Goal: Information Seeking & Learning: Find specific fact

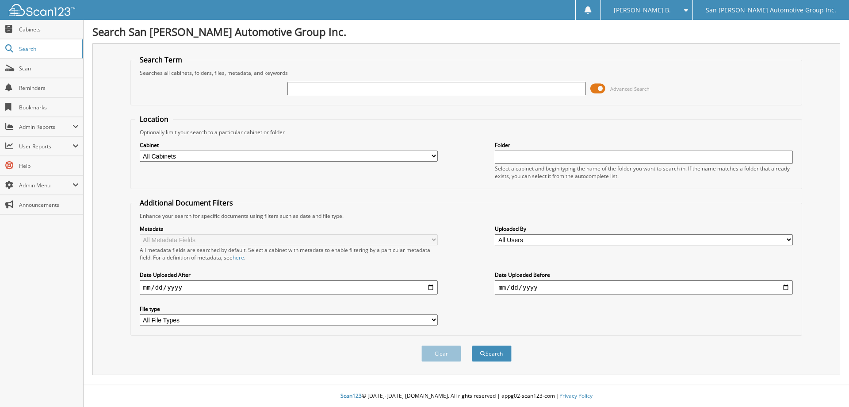
click at [445, 88] on input "text" at bounding box center [437, 88] width 298 height 13
type input "195393"
click at [472, 345] on button "Search" at bounding box center [492, 353] width 40 height 16
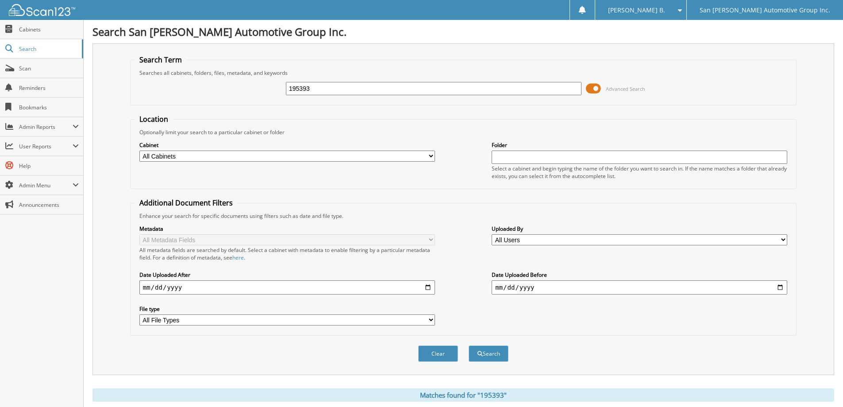
scroll to position [281, 0]
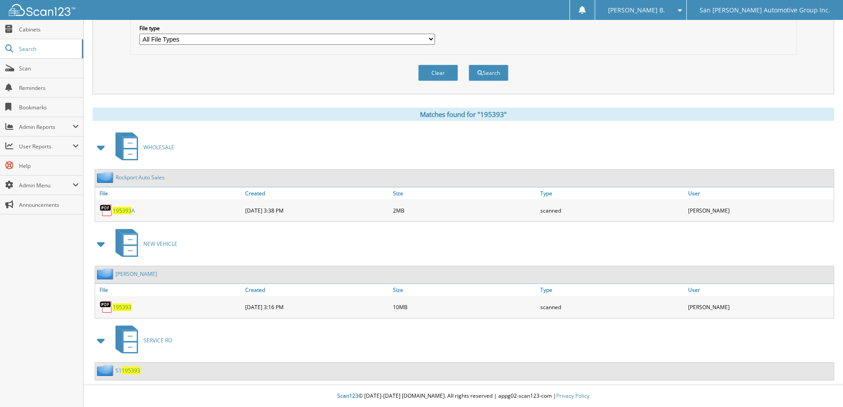
click at [354, 40] on select "All File Types PDF ZIP" at bounding box center [287, 39] width 296 height 11
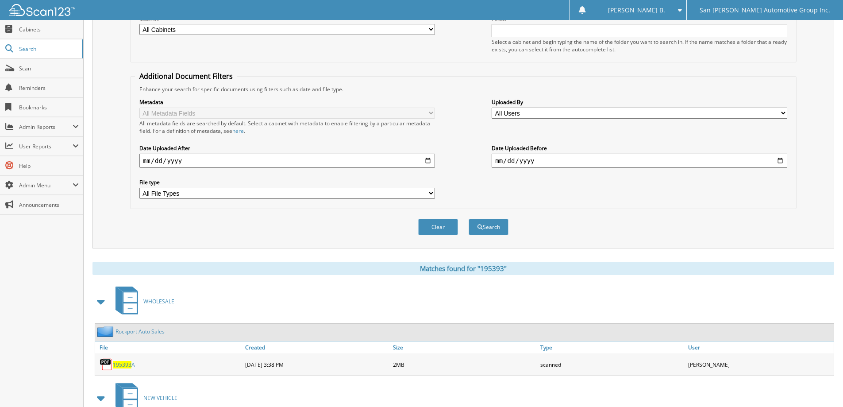
scroll to position [60, 0]
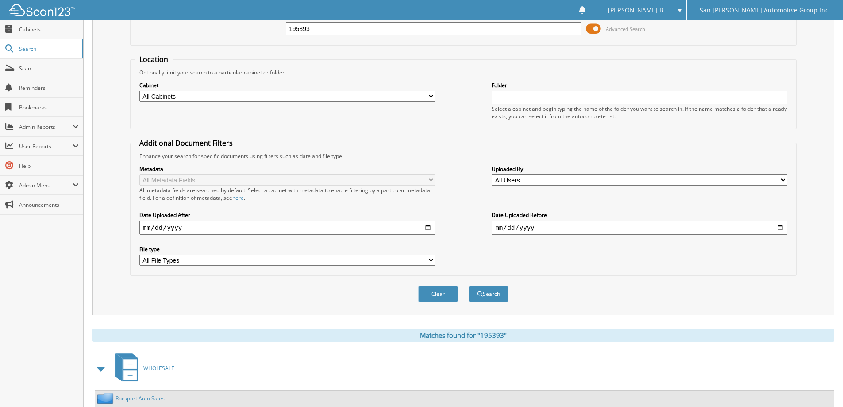
click at [462, 30] on input "195393" at bounding box center [434, 28] width 296 height 13
type input "119174a"
click at [469, 285] on button "Search" at bounding box center [489, 293] width 40 height 16
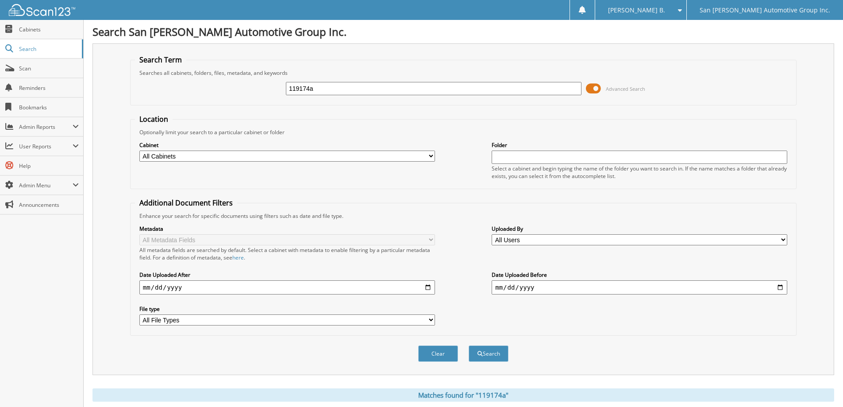
click at [391, 95] on div "119174a" at bounding box center [434, 88] width 296 height 15
click at [389, 92] on input "119174a" at bounding box center [434, 88] width 296 height 13
type input "244384a"
click at [469, 345] on button "Search" at bounding box center [489, 353] width 40 height 16
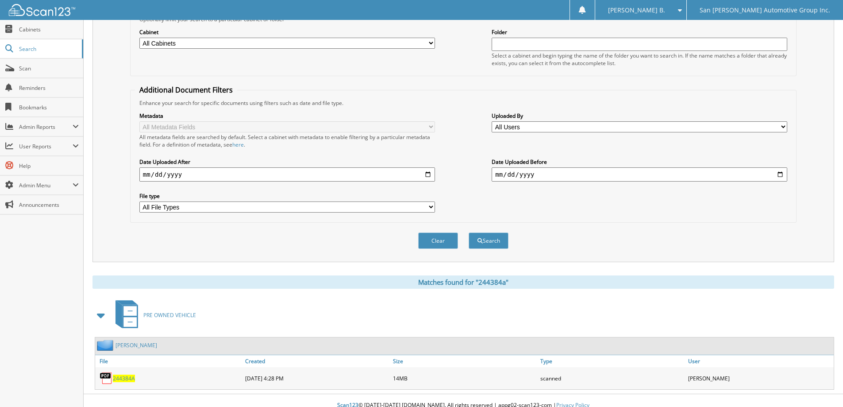
scroll to position [123, 0]
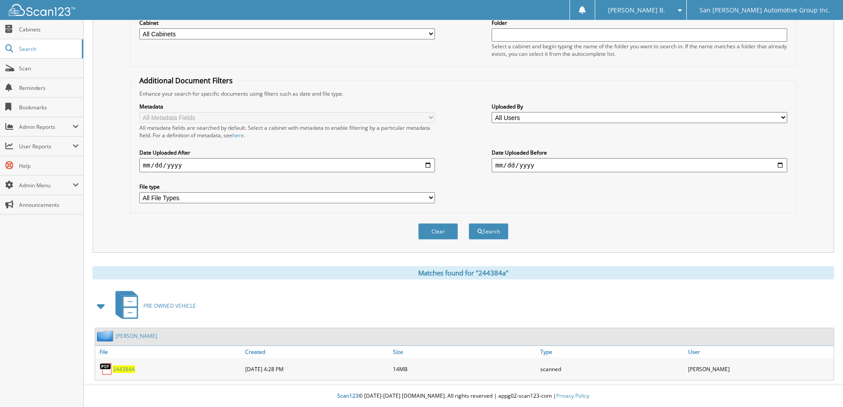
drag, startPoint x: 441, startPoint y: 229, endPoint x: 437, endPoint y: 223, distance: 7.3
click at [441, 228] on button "Clear" at bounding box center [438, 231] width 40 height 16
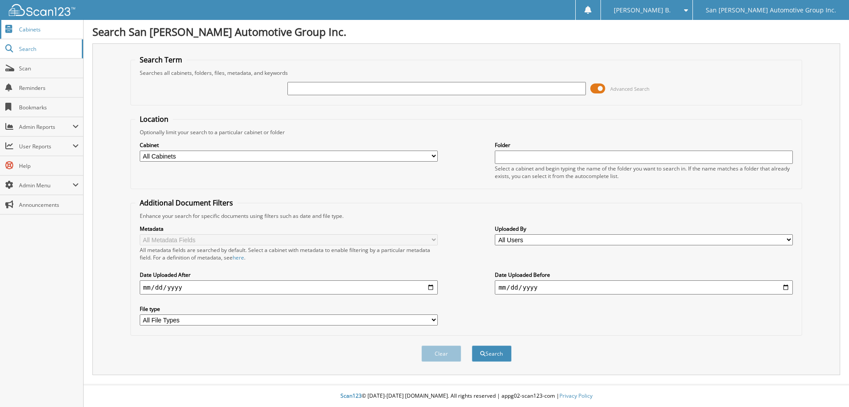
click at [37, 24] on link "Cabinets" at bounding box center [41, 29] width 83 height 19
